Goal: Task Accomplishment & Management: Use online tool/utility

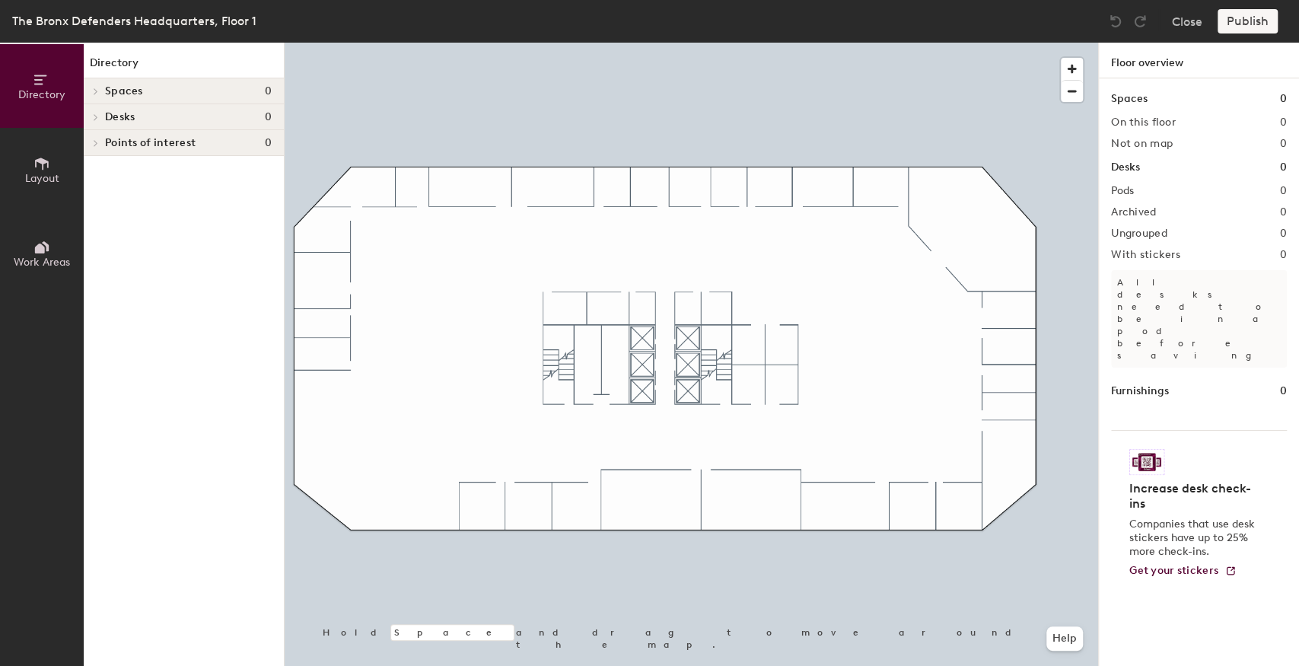
click at [22, 158] on button "Layout" at bounding box center [42, 170] width 84 height 84
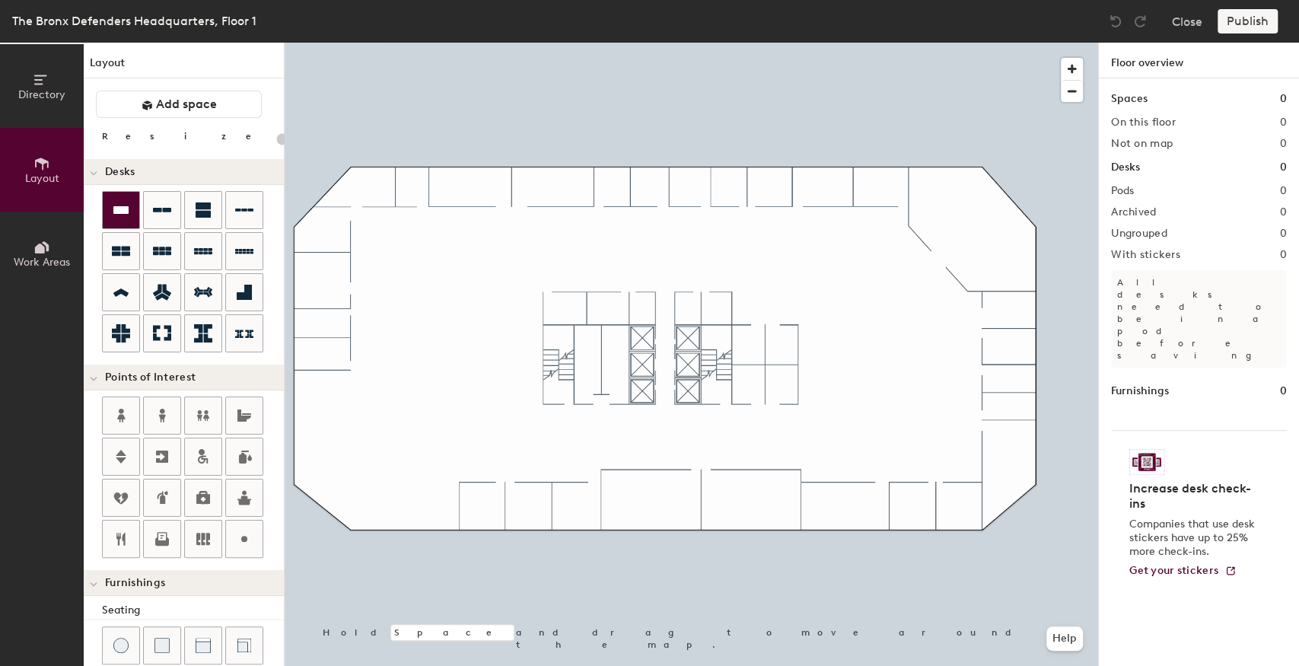
click at [113, 196] on div at bounding box center [121, 210] width 37 height 37
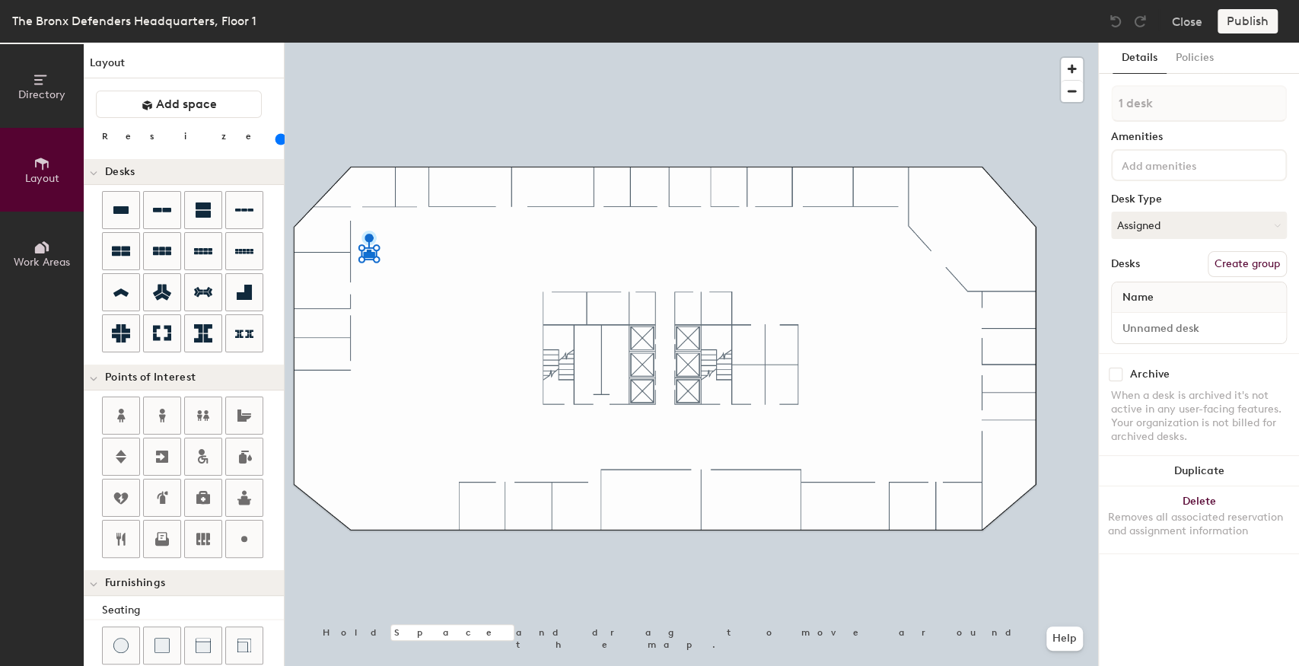
click at [1235, 269] on button "Create group" at bounding box center [1247, 264] width 79 height 26
click at [1226, 19] on button "Publish" at bounding box center [1248, 21] width 60 height 24
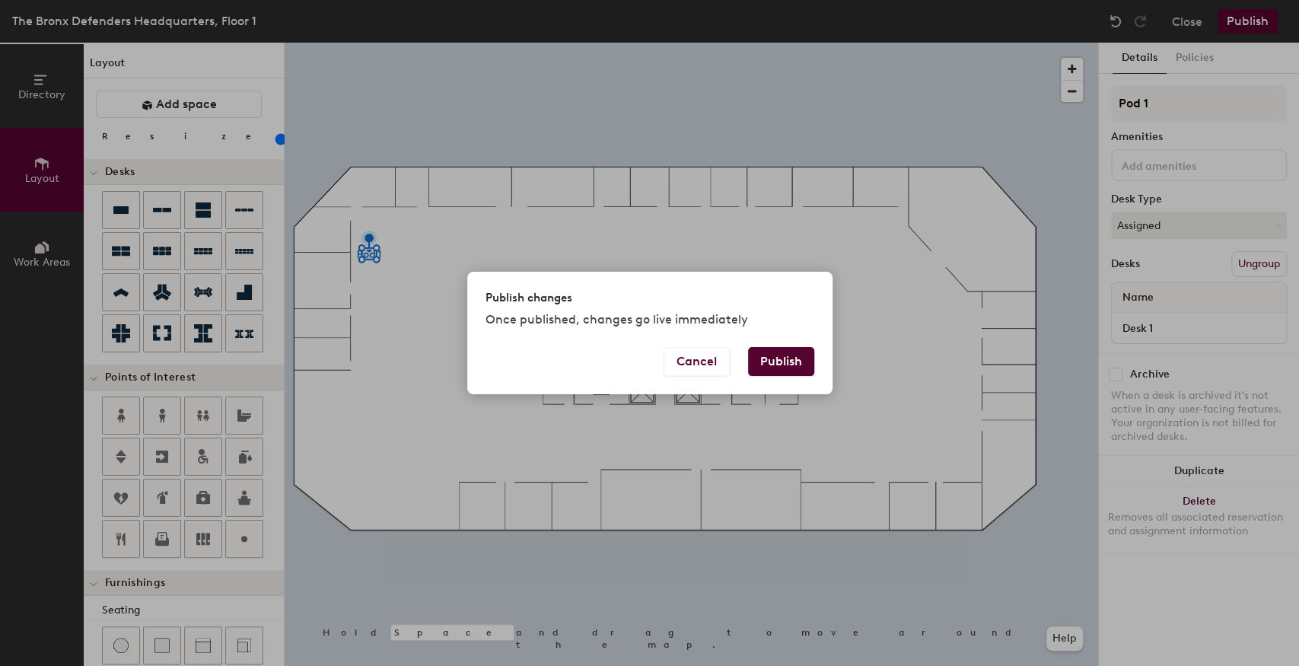
click at [768, 371] on button "Publish" at bounding box center [781, 361] width 66 height 29
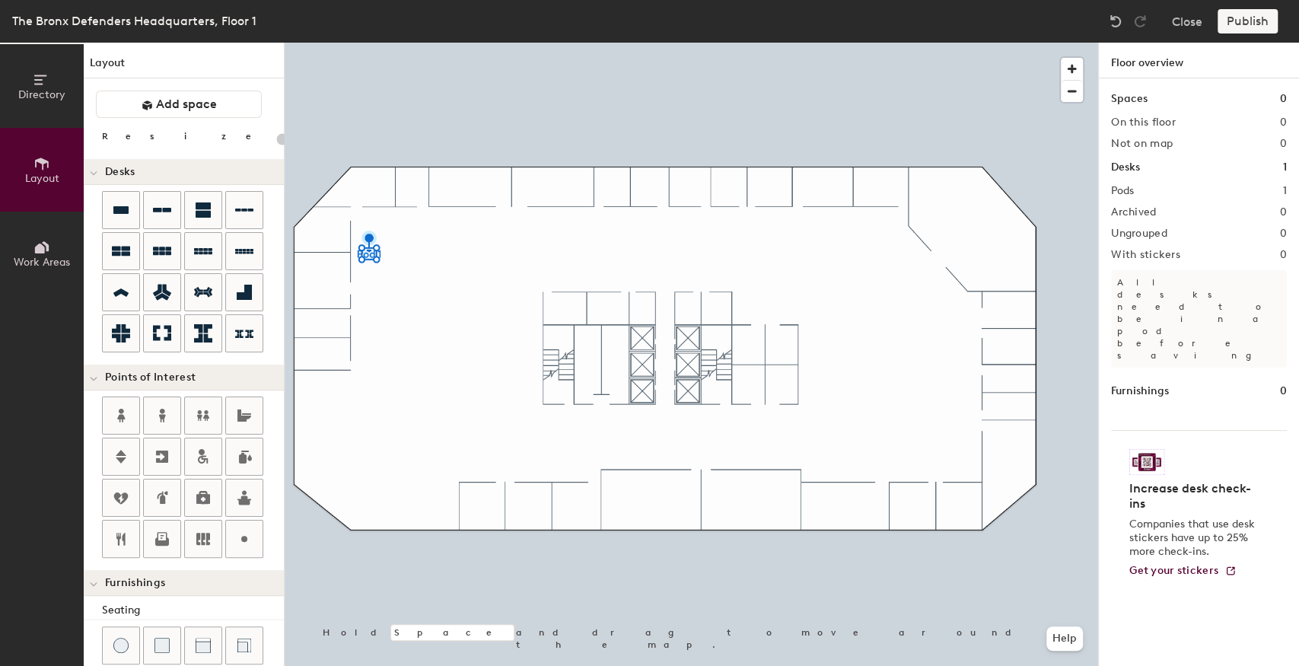
type input "20"
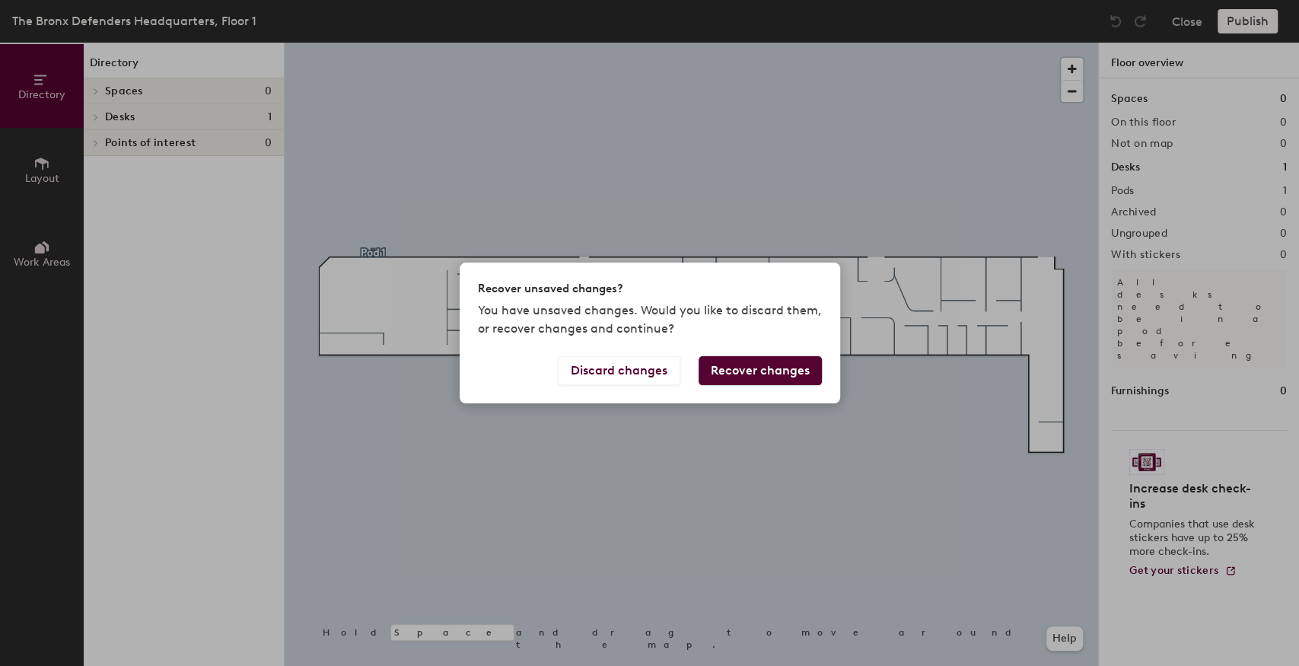
click at [716, 368] on button "Recover changes" at bounding box center [760, 370] width 123 height 29
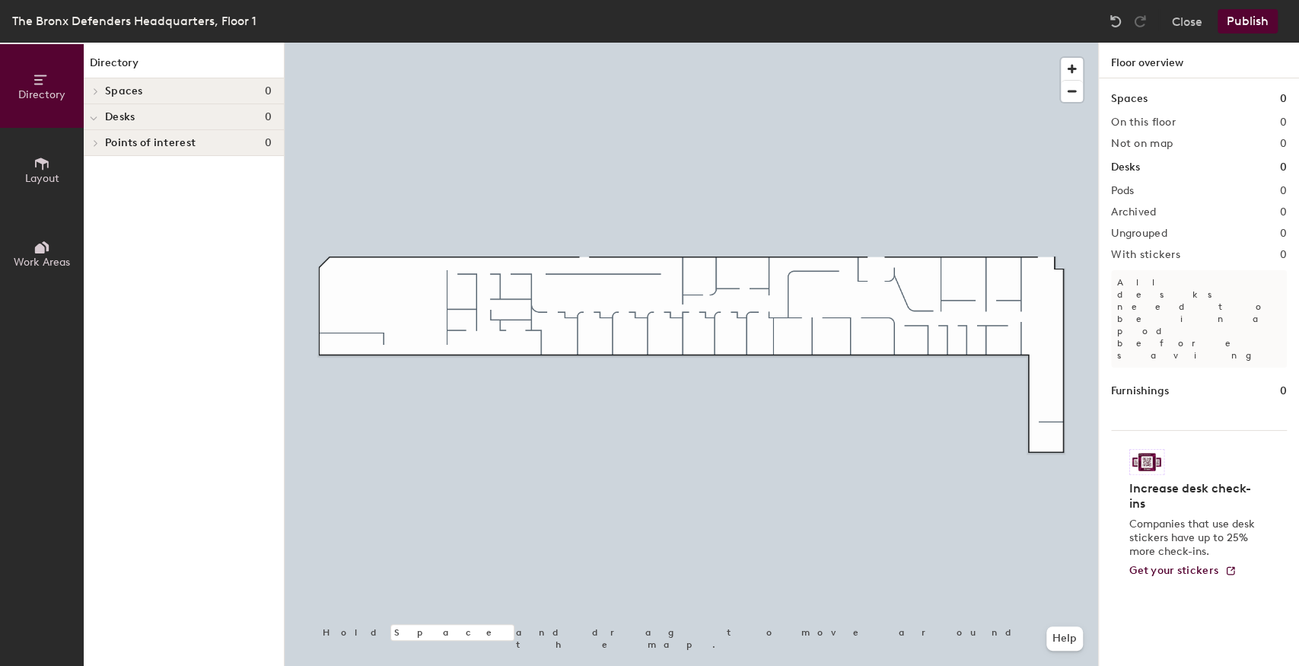
click at [1248, 17] on button "Publish" at bounding box center [1248, 21] width 60 height 24
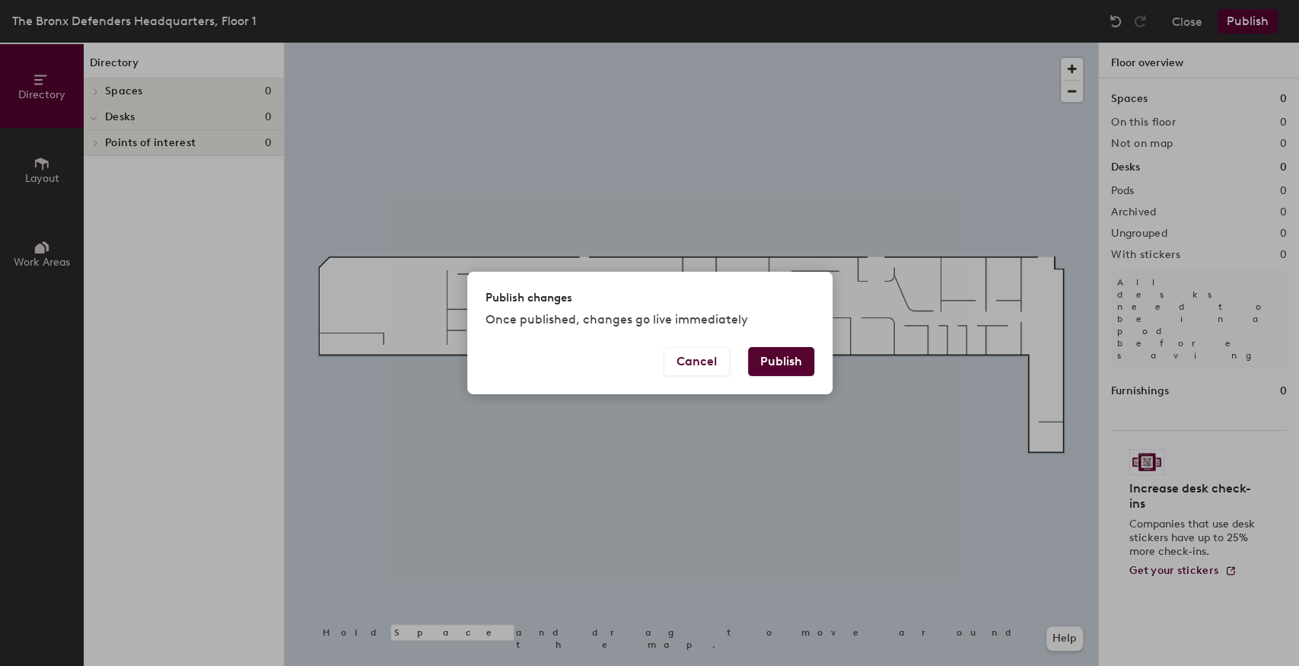
click at [791, 358] on button "Publish" at bounding box center [781, 361] width 66 height 29
